Goal: Task Accomplishment & Management: Use online tool/utility

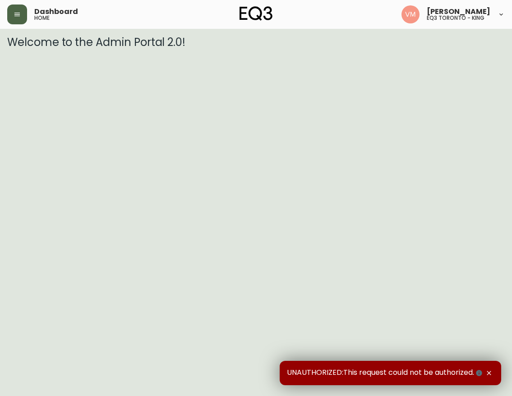
click at [18, 11] on icon "button" at bounding box center [17, 14] width 7 height 7
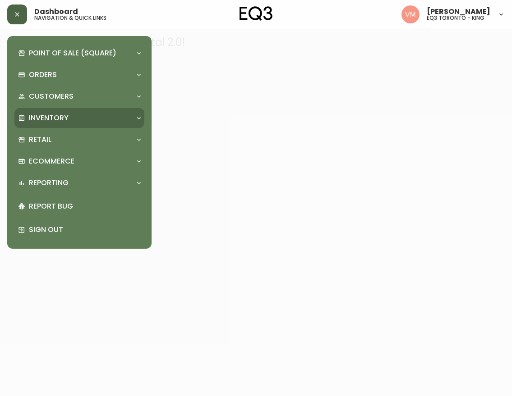
drag, startPoint x: 58, startPoint y: 113, endPoint x: 68, endPoint y: 125, distance: 15.7
click at [59, 113] on p "Inventory" at bounding box center [49, 118] width 40 height 10
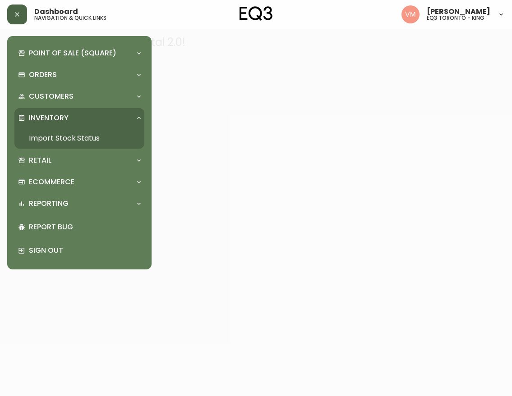
click at [81, 137] on link "Import Stock Status" at bounding box center [79, 138] width 130 height 21
